Goal: Transaction & Acquisition: Purchase product/service

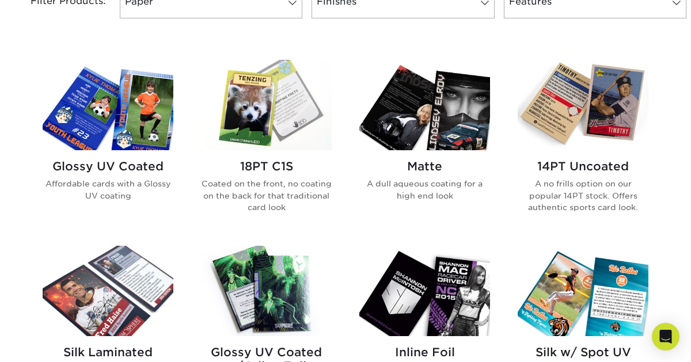
scroll to position [523, 0]
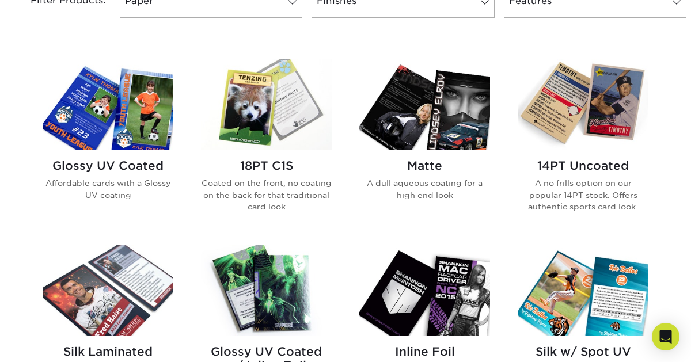
click at [620, 92] on img at bounding box center [582, 104] width 131 height 90
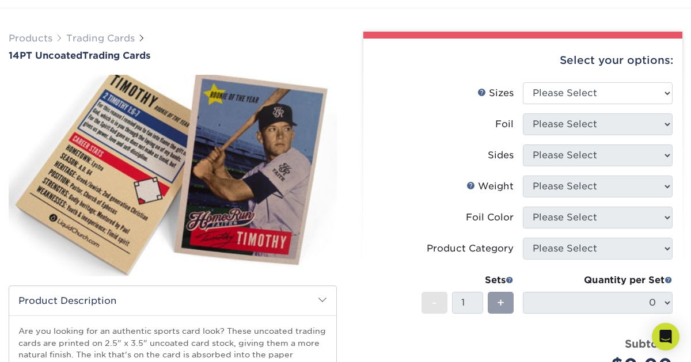
scroll to position [57, 0]
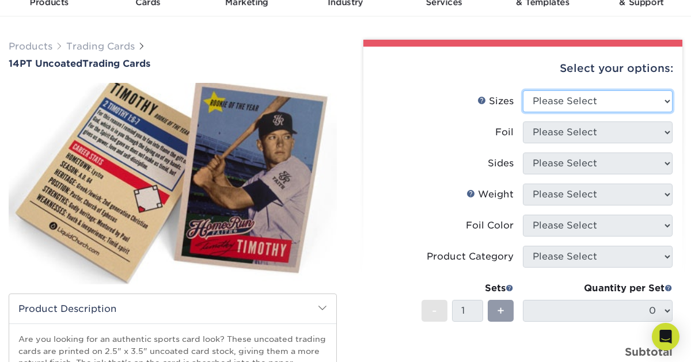
click at [554, 101] on select "Please Select 2.5" x 3.5"" at bounding box center [598, 101] width 150 height 22
select select "2.50x3.50"
click at [523, 90] on select "Please Select 2.5" x 3.5"" at bounding box center [598, 101] width 150 height 22
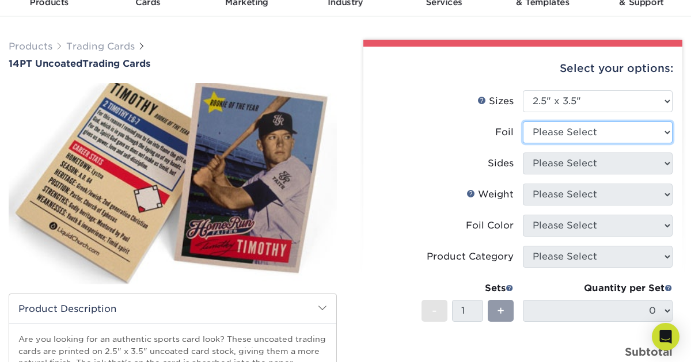
click at [562, 133] on select "Please Select Yes No" at bounding box center [598, 132] width 150 height 22
select select "1"
click at [523, 121] on select "Please Select Yes No" at bounding box center [598, 132] width 150 height 22
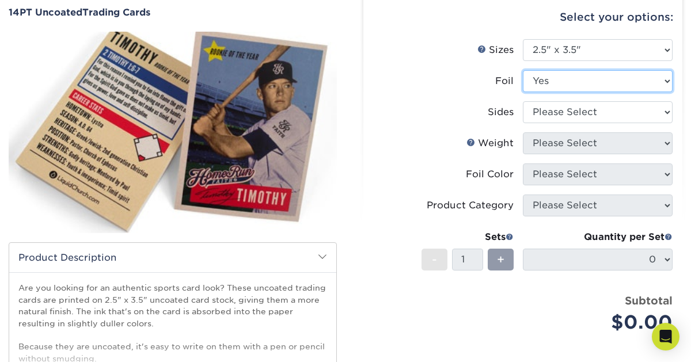
scroll to position [109, 0]
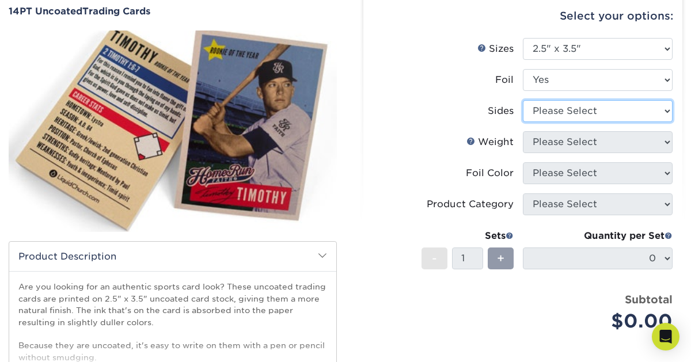
click at [551, 113] on select "Please Select Print Both Sides - Foil Both Sides Print Both Sides - Foil Front …" at bounding box center [598, 111] width 150 height 22
select select "34527644-b4fd-4ffb-9092-1318eefcd9d9"
click at [523, 100] on select "Please Select Print Both Sides - Foil Both Sides Print Both Sides - Foil Front …" at bounding box center [598, 111] width 150 height 22
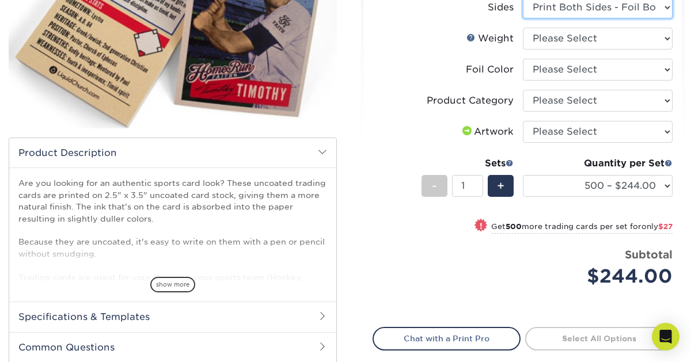
scroll to position [216, 0]
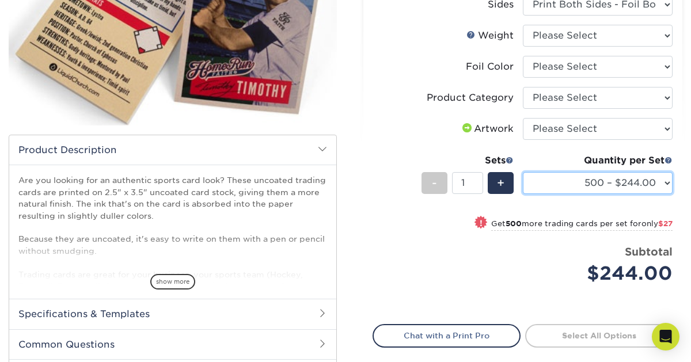
click at [612, 173] on select "500 – $244.00 1000 – $271.00 2500 – $621.00 5000 – $1159.00" at bounding box center [598, 183] width 150 height 22
click at [561, 179] on select "500 – $244.00 1000 – $271.00 2500 – $621.00 5000 – $1159.00" at bounding box center [598, 183] width 150 height 22
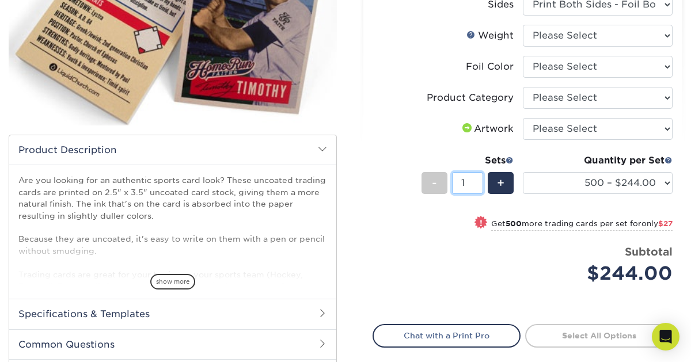
click at [460, 182] on input "1" at bounding box center [467, 183] width 31 height 22
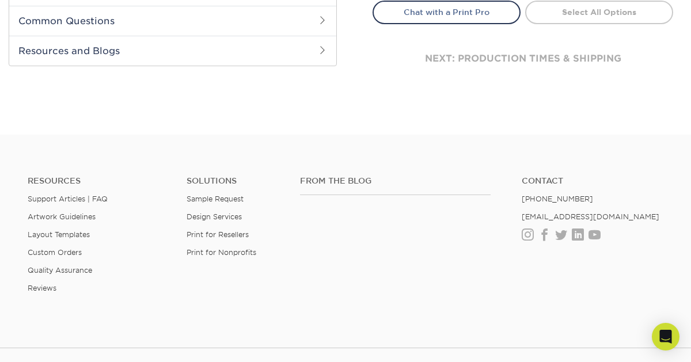
scroll to position [557, 0]
